Goal: Navigation & Orientation: Find specific page/section

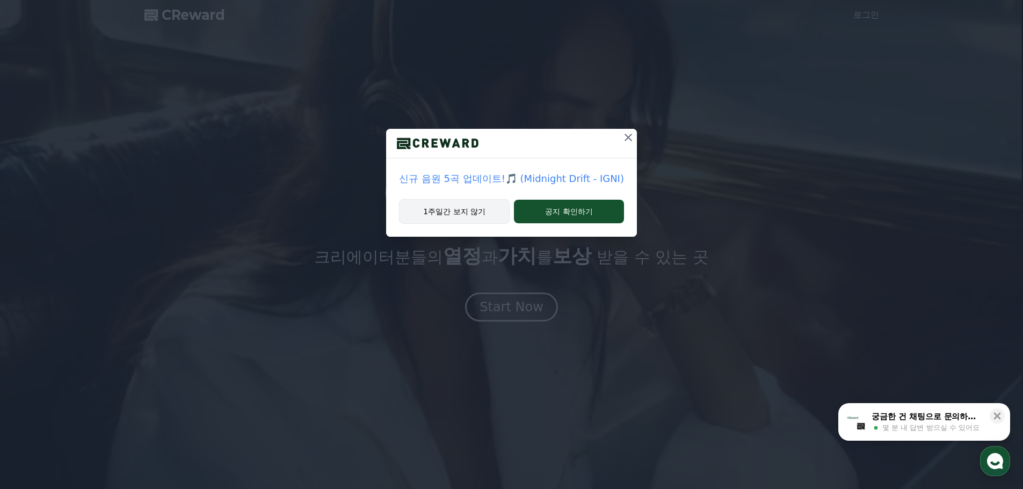
click at [459, 223] on div "1주일간 보지 않기 공지 확인하기" at bounding box center [511, 218] width 251 height 38
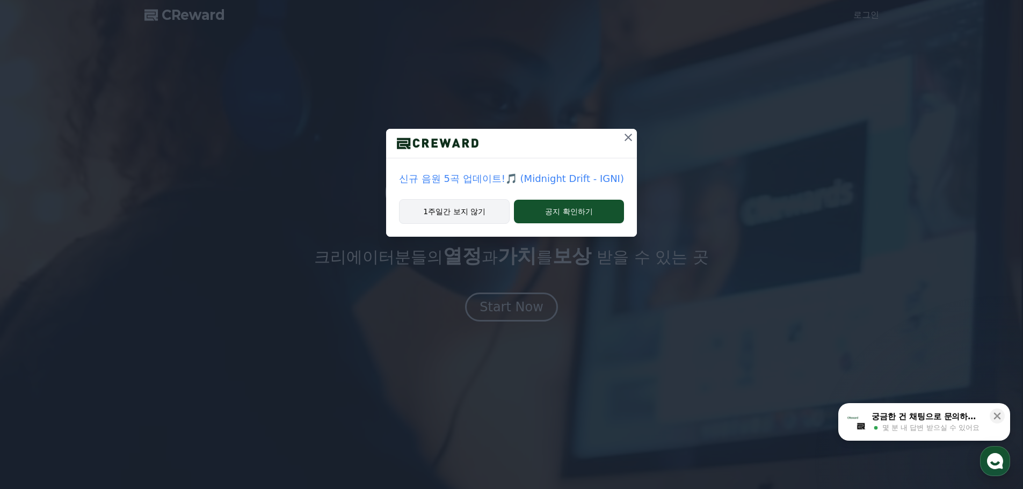
click at [466, 215] on button "1주일간 보지 않기" at bounding box center [454, 211] width 111 height 25
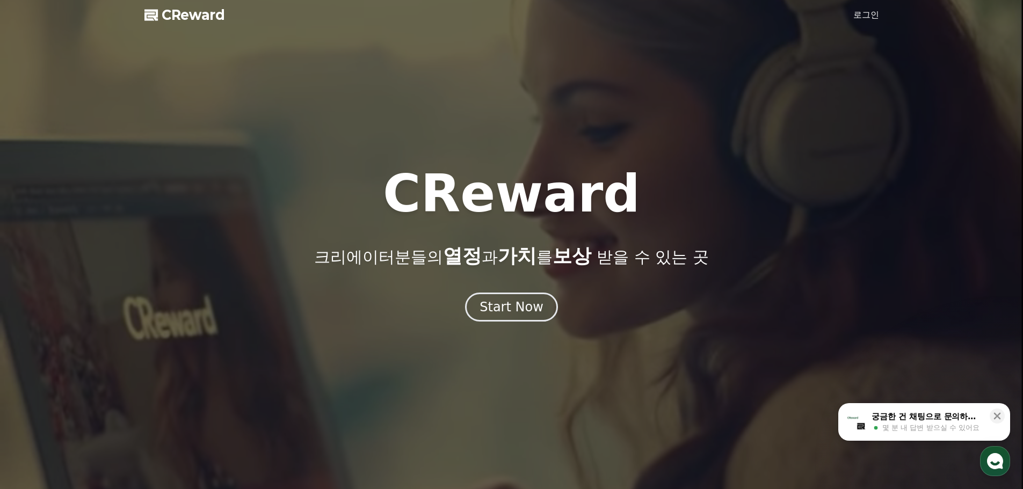
click at [528, 324] on div at bounding box center [511, 244] width 1023 height 489
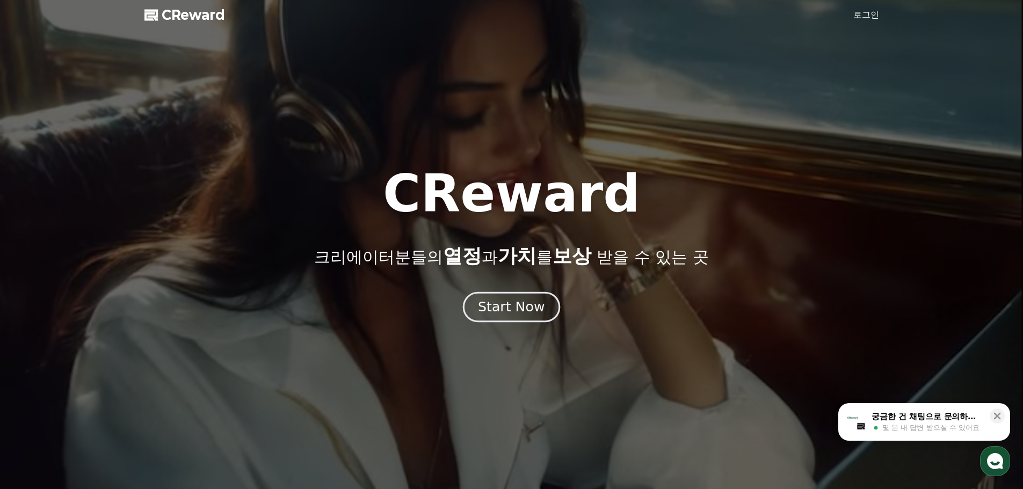
click at [528, 311] on div "Start Now" at bounding box center [511, 307] width 67 height 18
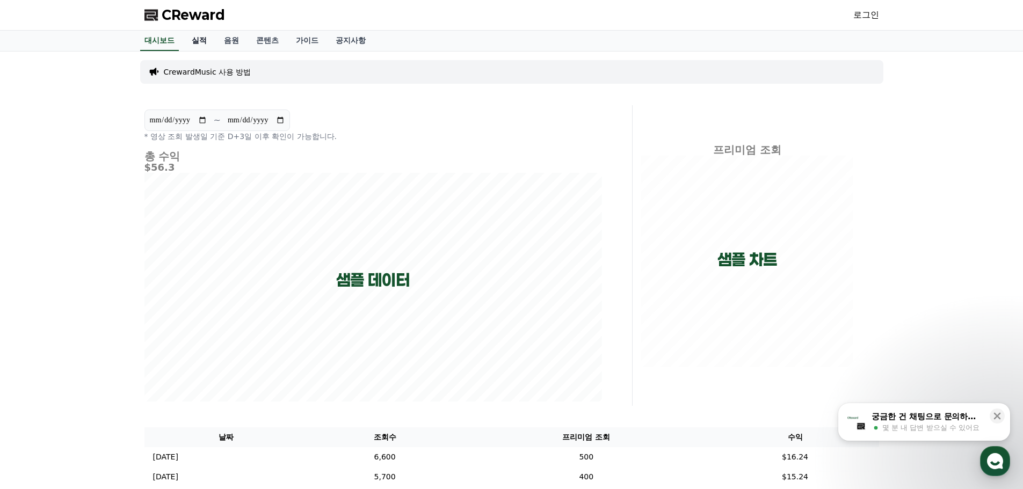
click at [201, 40] on link "실적" at bounding box center [199, 41] width 32 height 20
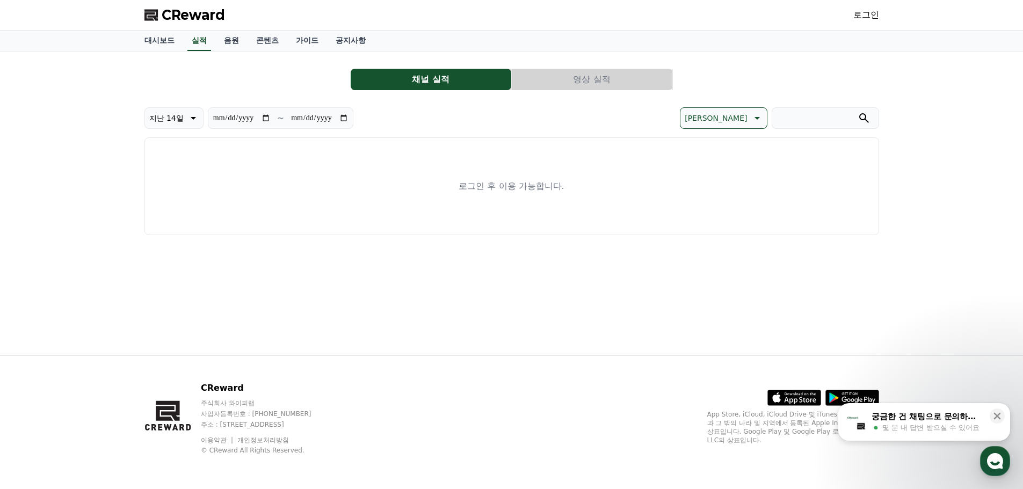
click at [870, 19] on link "로그인" at bounding box center [866, 15] width 26 height 13
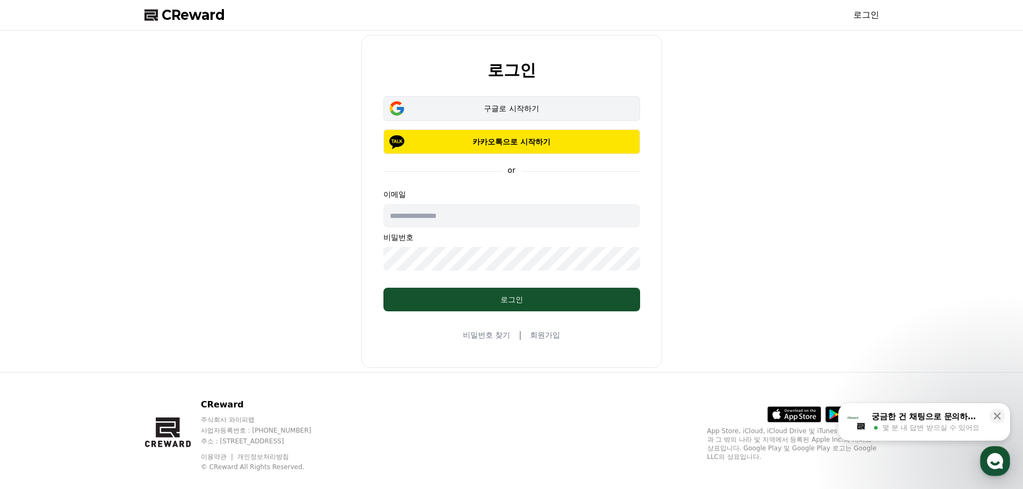
click at [480, 101] on button "구글로 시작하기" at bounding box center [511, 108] width 257 height 25
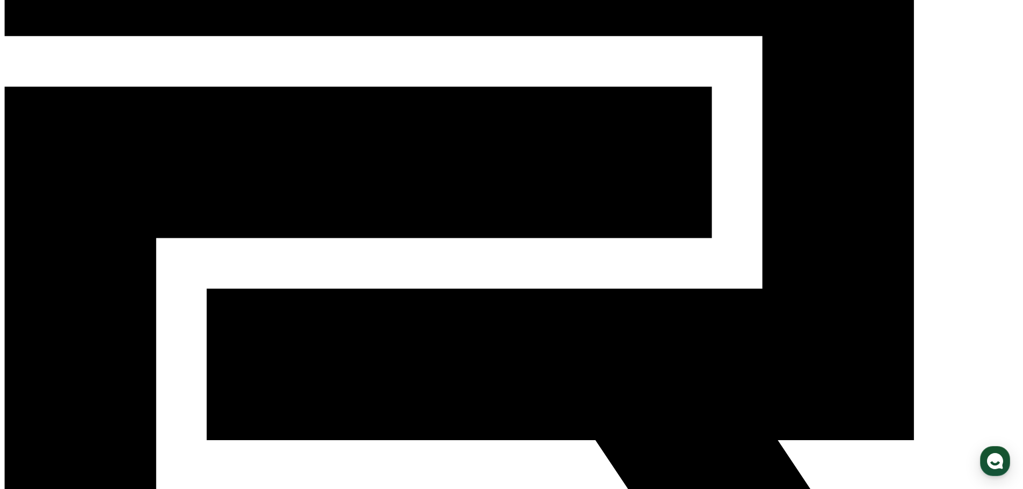
scroll to position [107, 0]
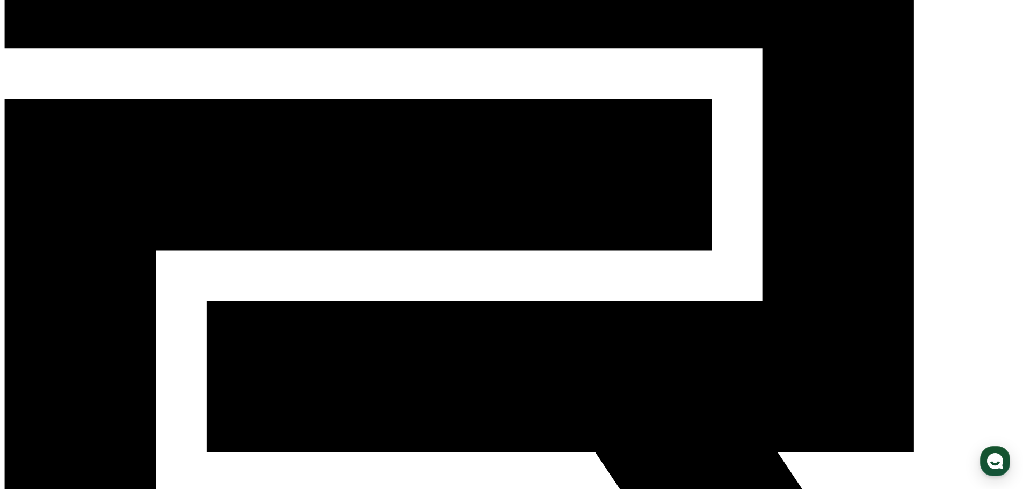
drag, startPoint x: 352, startPoint y: 103, endPoint x: 447, endPoint y: 103, distance: 94.5
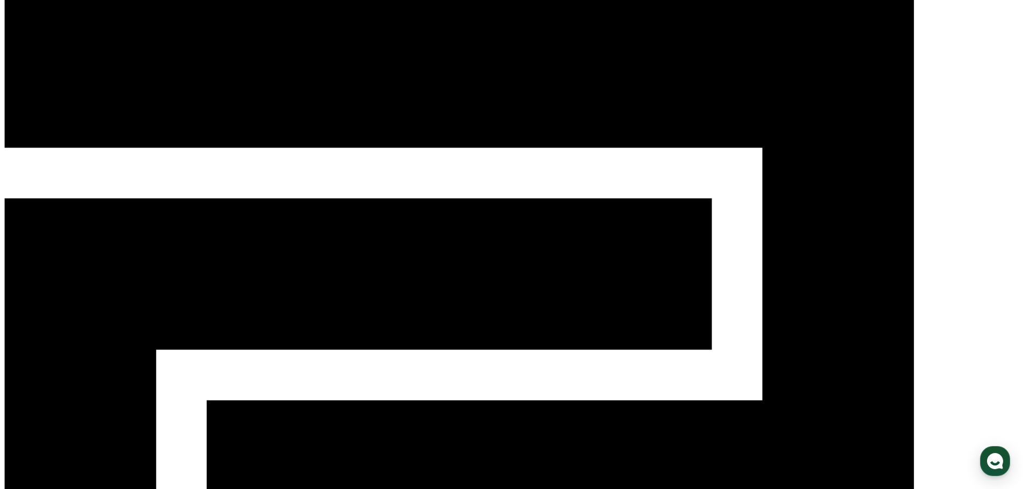
scroll to position [0, 0]
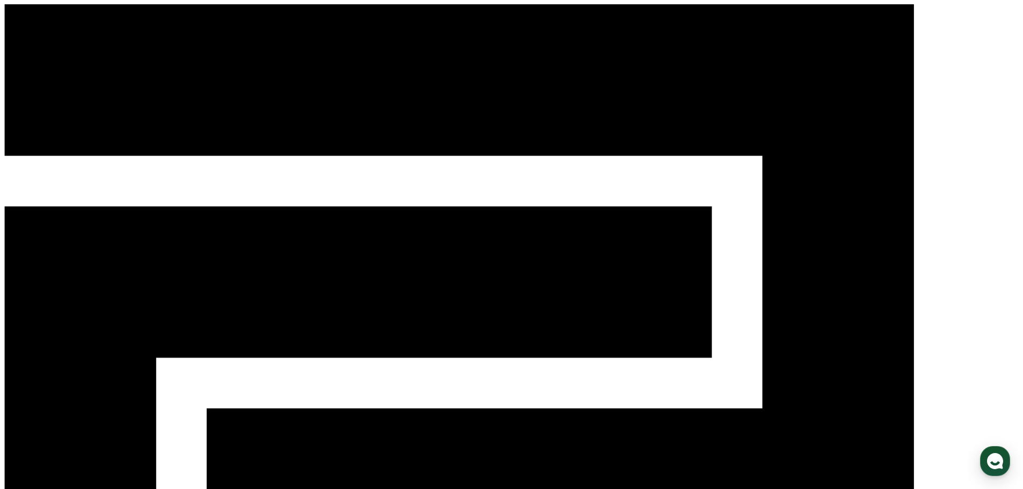
select select "**********"
